Goal: Check status: Verify the current state of an ongoing process or item

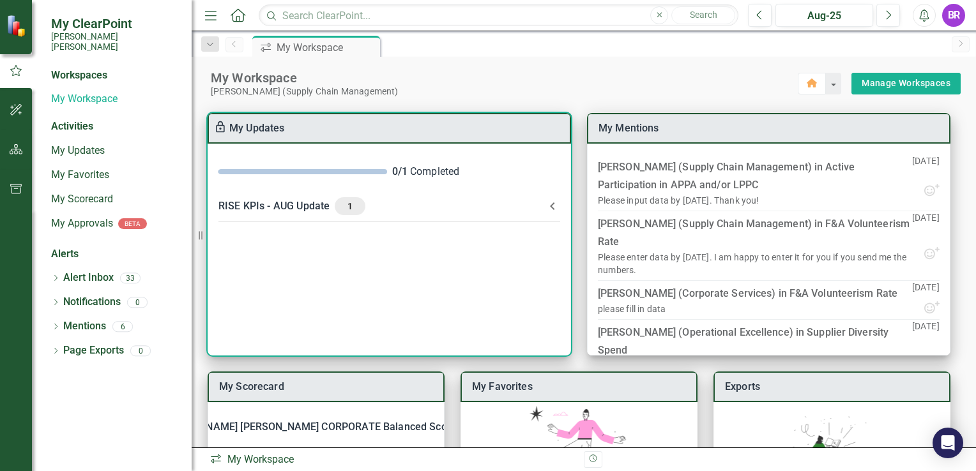
click at [349, 198] on div "1" at bounding box center [350, 206] width 31 height 18
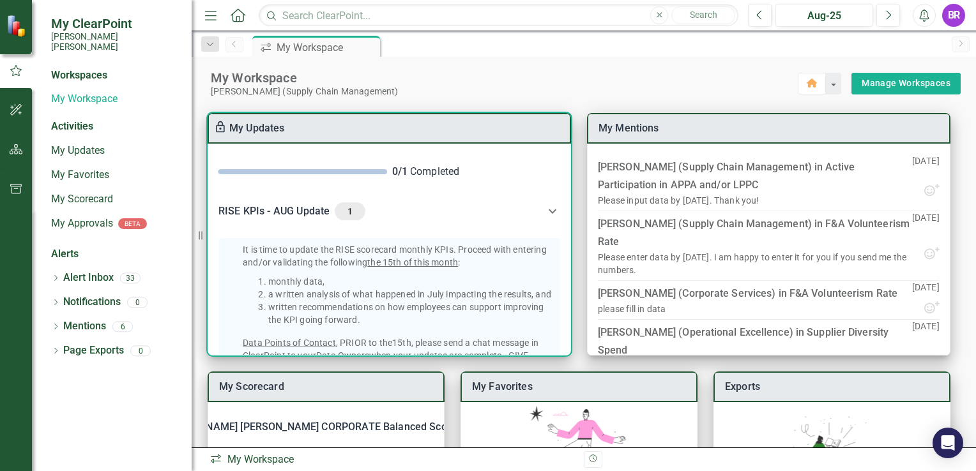
click at [549, 210] on icon at bounding box center [553, 211] width 8 height 4
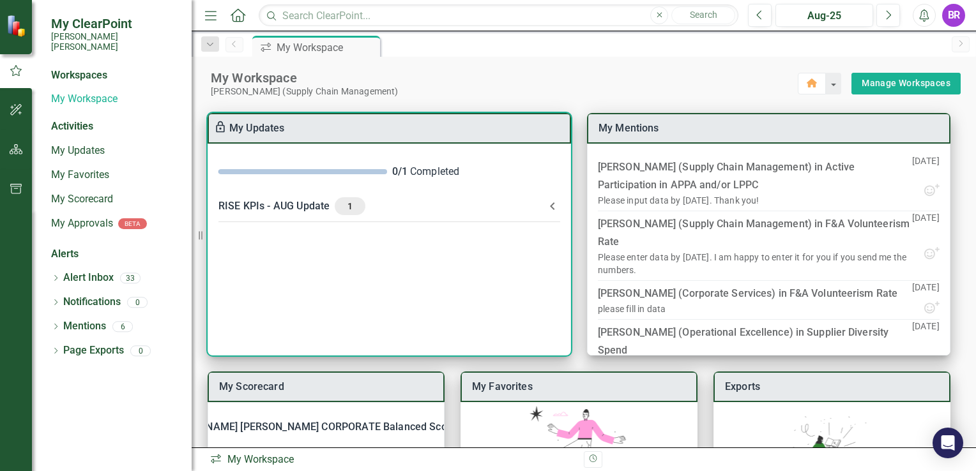
click at [351, 202] on span "1" at bounding box center [350, 206] width 20 height 11
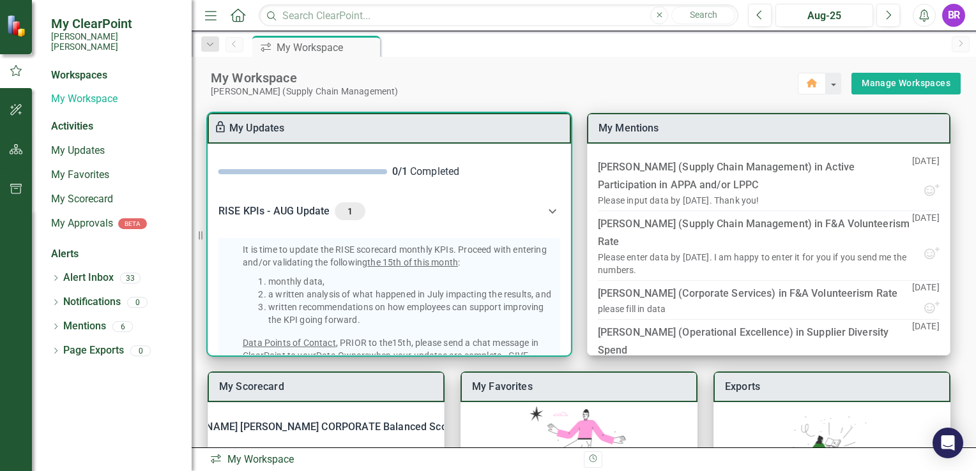
click at [350, 203] on div "1" at bounding box center [350, 212] width 31 height 18
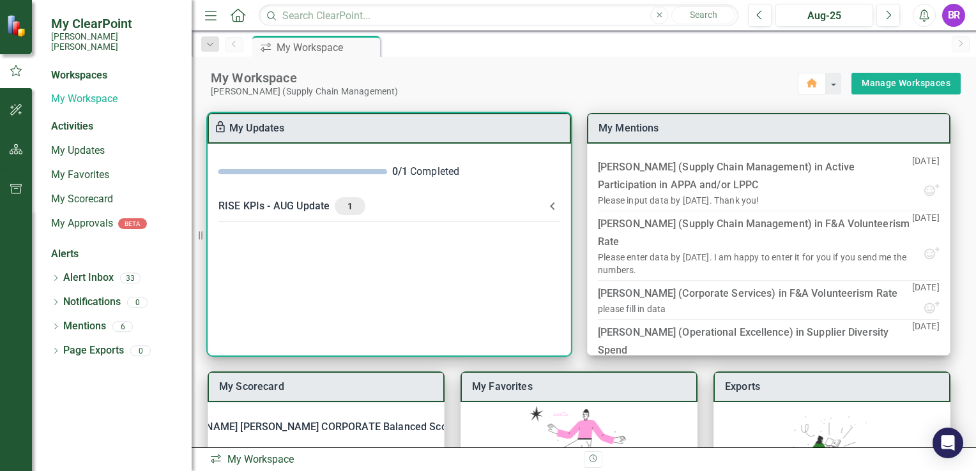
click at [348, 205] on span "1" at bounding box center [350, 206] width 20 height 11
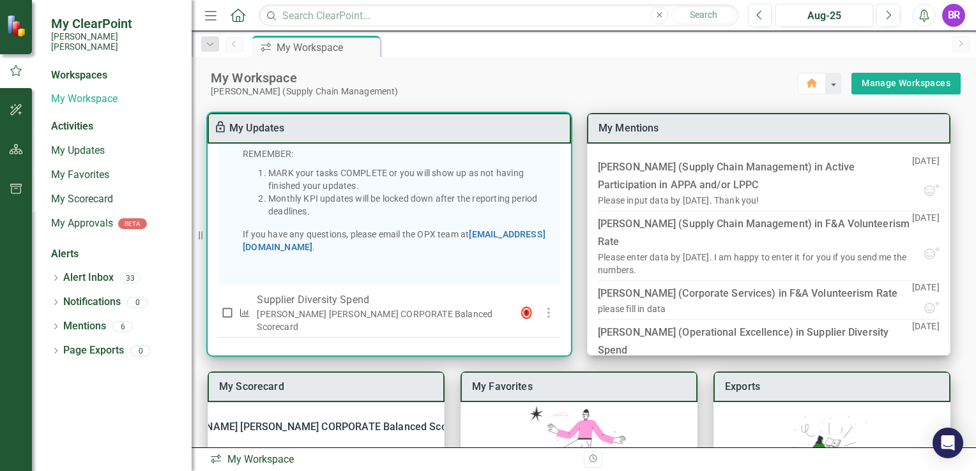
scroll to position [268, 0]
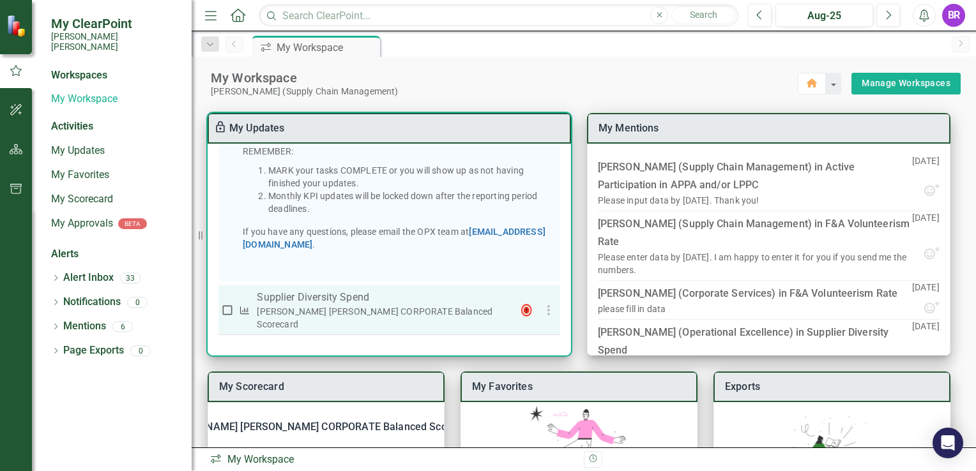
click at [417, 328] on div "[PERSON_NAME] [PERSON_NAME] CORPORATE Balanced Scorecard" at bounding box center [384, 318] width 254 height 26
click at [321, 319] on div "[PERSON_NAME] [PERSON_NAME] CORPORATE Balanced Scorecard" at bounding box center [384, 318] width 254 height 26
click at [322, 318] on div "[PERSON_NAME] [PERSON_NAME] CORPORATE Balanced Scorecard" at bounding box center [384, 318] width 254 height 26
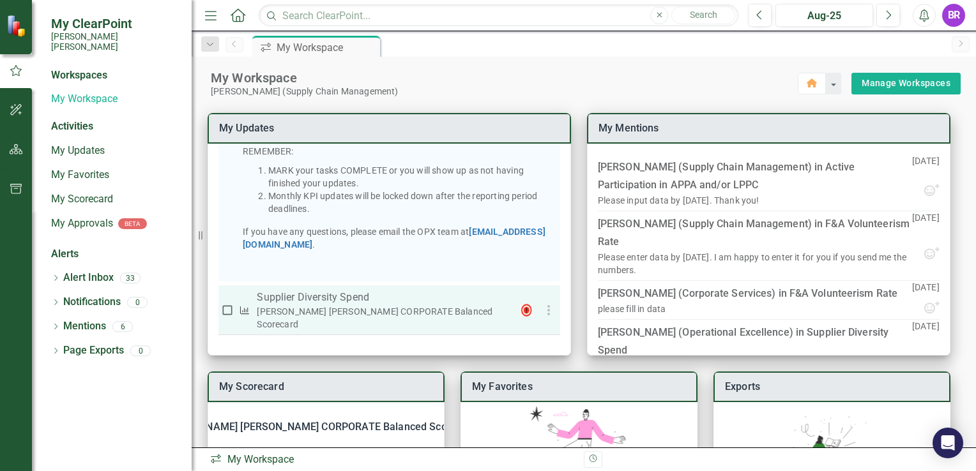
drag, startPoint x: 322, startPoint y: 318, endPoint x: 303, endPoint y: 316, distance: 18.7
click at [303, 305] on p "Supplier Diversity Spend" at bounding box center [384, 297] width 254 height 15
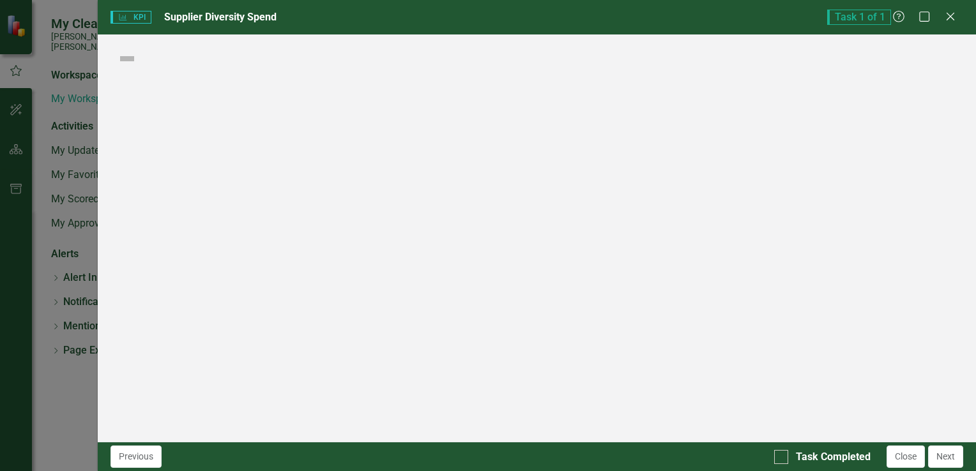
click at [303, 316] on div "KPI KPI Supplier Diversity Spend Task 1 of 1 Help Maximize Close Score: N/A Com…" at bounding box center [488, 235] width 976 height 471
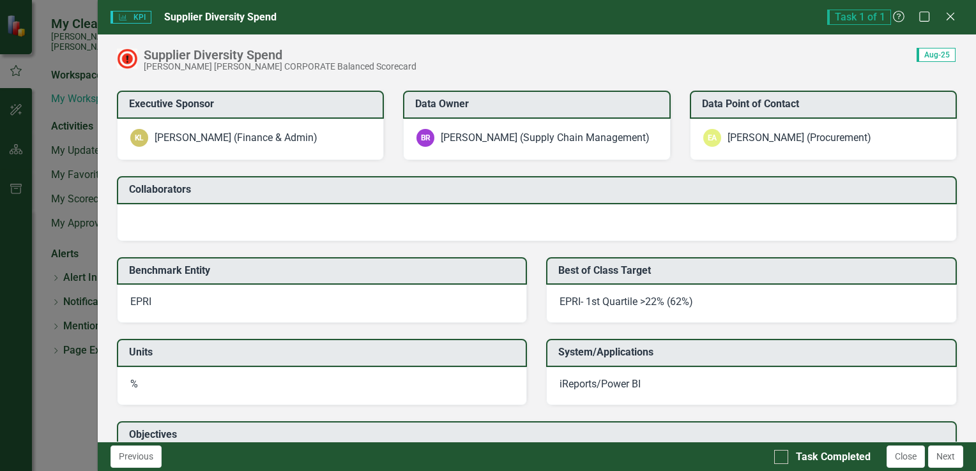
scroll to position [1209, 0]
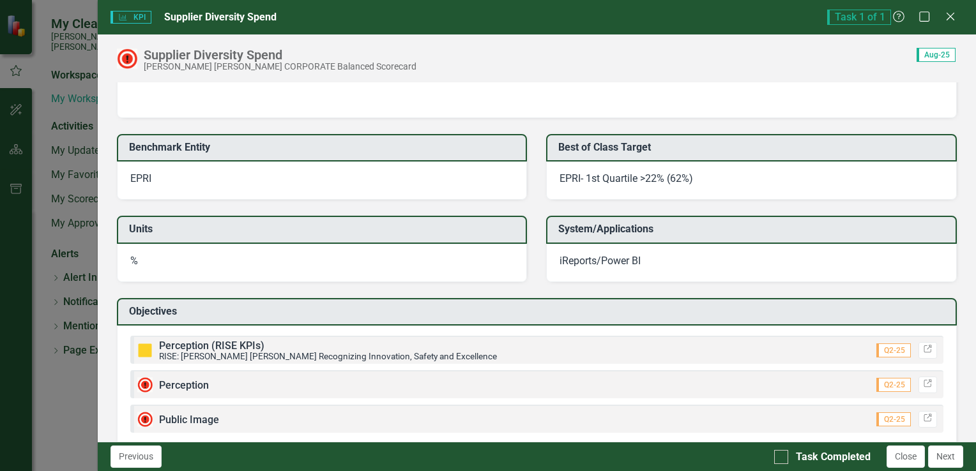
click at [268, 341] on div "Perception (RISE KPIs) RISE: Santee Cooper Recognizing Innovation, Safety and E…" at bounding box center [328, 351] width 338 height 20
click at [252, 340] on span "Perception (RISE KPIs)" at bounding box center [211, 346] width 105 height 12
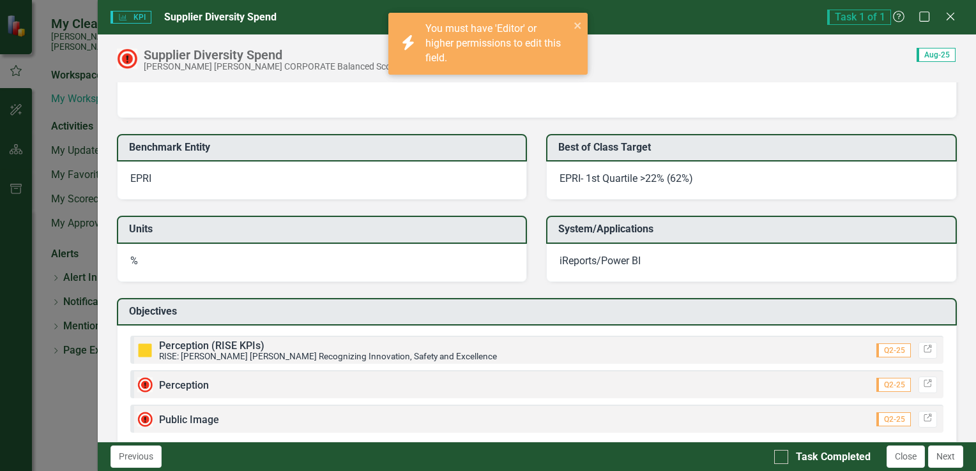
click at [577, 26] on icon "close" at bounding box center [578, 25] width 9 height 10
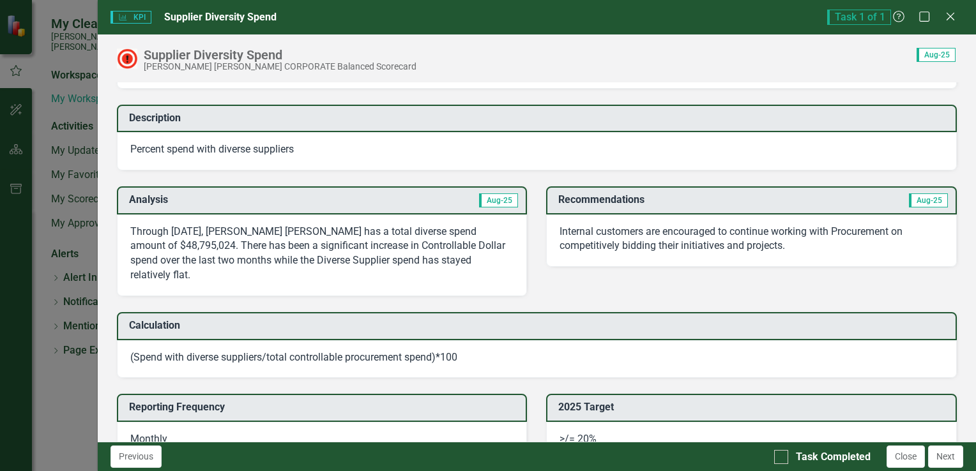
scroll to position [0, 0]
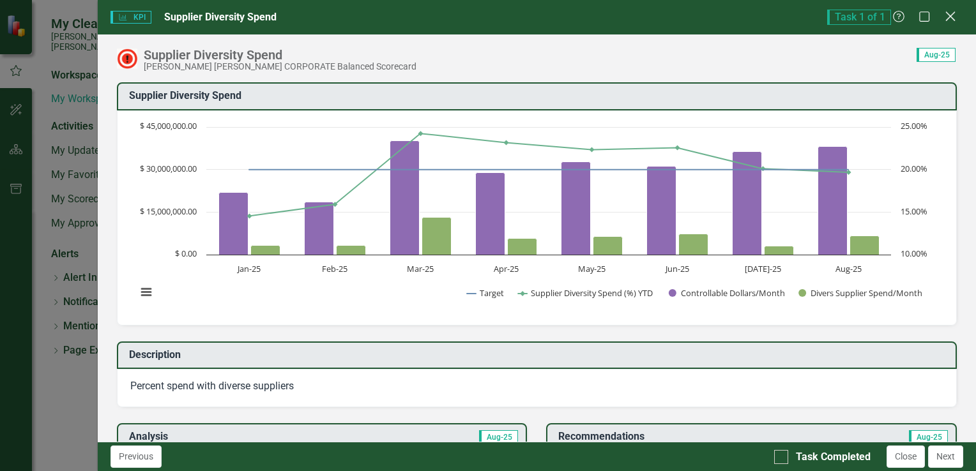
click at [948, 14] on icon at bounding box center [951, 16] width 10 height 10
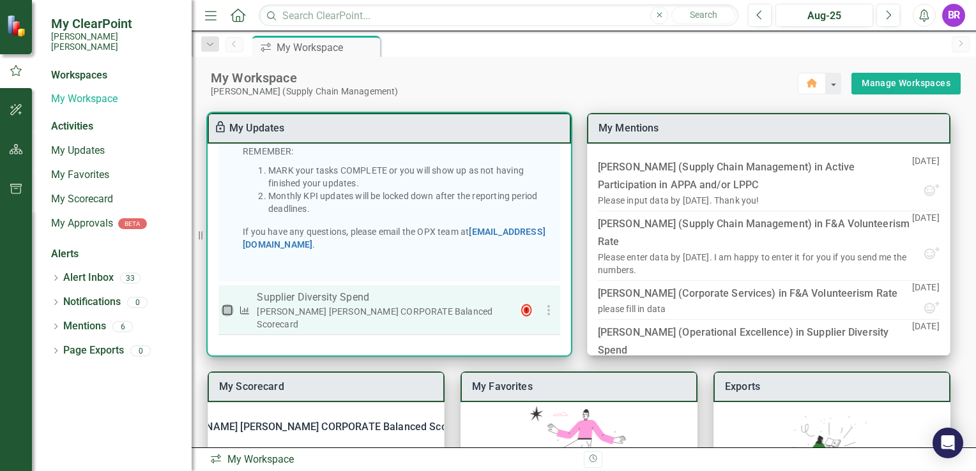
click at [227, 317] on input "checkbox" at bounding box center [227, 310] width 13 height 13
checkbox input "true"
